Goal: Go to known website: Go to known website

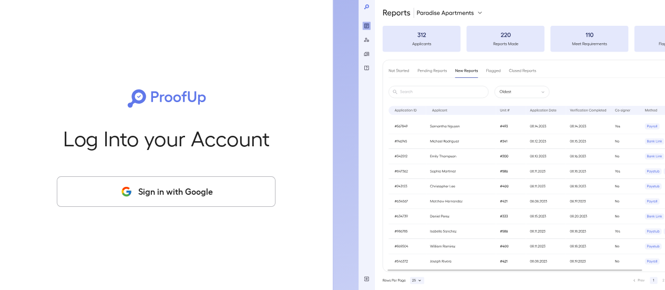
click at [153, 195] on button "Sign in with Google" at bounding box center [166, 191] width 219 height 31
